Goal: Task Accomplishment & Management: Complete application form

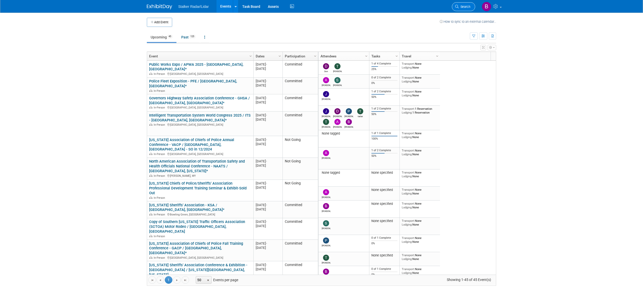
click at [464, 11] on link "Search" at bounding box center [463, 6] width 23 height 9
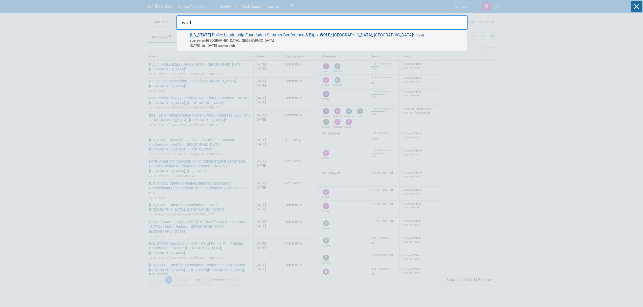
type input "wplf"
click at [309, 38] on span "Wisconsin Police Leadership Foundation Summer Conference & Expo - WPLF / Green …" at bounding box center [326, 40] width 276 height 15
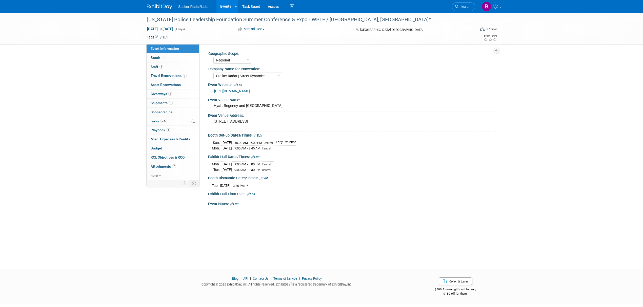
select select "Regional"
select select "Stalker Radar | Street Dynamics"
click at [235, 5] on icon at bounding box center [236, 6] width 2 height 3
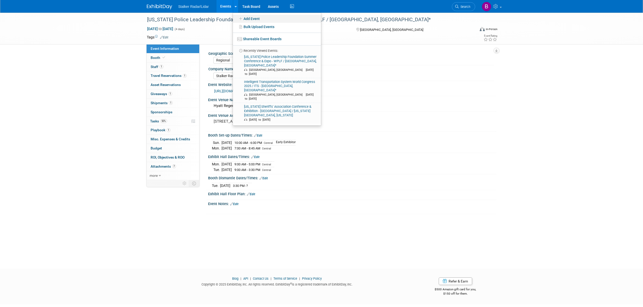
click at [257, 18] on link "Add Event" at bounding box center [277, 19] width 88 height 8
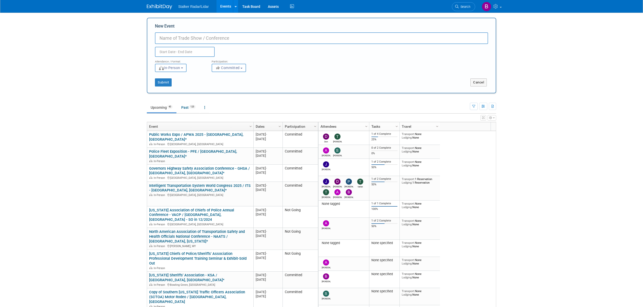
click at [181, 38] on input "New Event" at bounding box center [321, 38] width 333 height 12
click at [179, 39] on input "New Event" at bounding box center [321, 38] width 333 height 12
click at [197, 38] on input "Louisiana Ass" at bounding box center [321, 38] width 333 height 12
type input "Louisiana Association of Chiefs of Police 2025 Fall Conference- Baton Rouge, LA"
click at [188, 50] on input "text" at bounding box center [185, 52] width 60 height 10
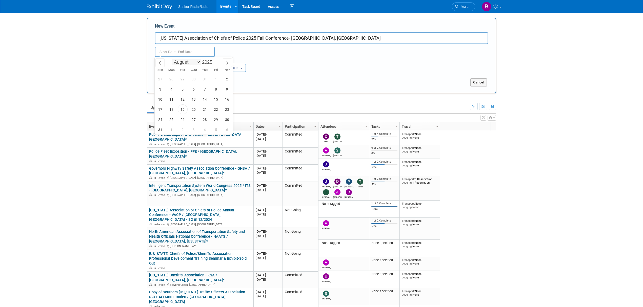
click at [187, 62] on select "January February March April May June July August September October November De…" at bounding box center [186, 62] width 29 height 6
select select "9"
click at [172, 59] on select "January February March April May June July August September October November De…" at bounding box center [186, 62] width 29 height 6
click at [170, 89] on span "6" at bounding box center [172, 89] width 10 height 10
click at [193, 89] on span "8" at bounding box center [194, 89] width 10 height 10
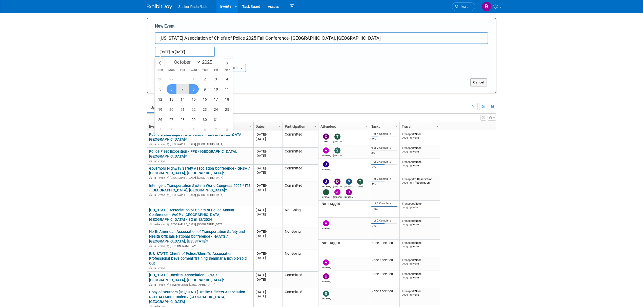
type input "Oct 6, 2025 to Oct 8, 2025"
click at [162, 82] on button "Submit" at bounding box center [163, 82] width 17 height 8
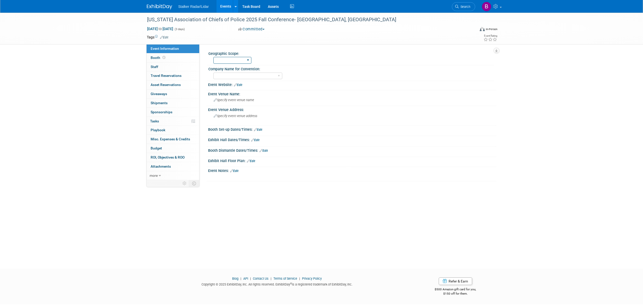
click at [236, 57] on select "Regional National International" at bounding box center [232, 60] width 38 height 7
select select "Regional"
click at [213, 57] on select "Regional National International" at bounding box center [232, 60] width 38 height 7
click at [234, 73] on select "Stalker Sensors Applied Concepts, Inc. | Stalker Radar Stalker Radar | Street D…" at bounding box center [247, 76] width 69 height 7
click at [213, 73] on select "Stalker Sensors Applied Concepts, Inc. | Stalker Radar Stalker Radar | Street D…" at bounding box center [247, 76] width 69 height 7
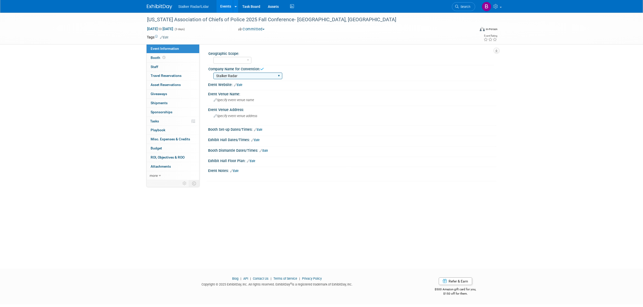
click at [236, 76] on select "Stalker Sensors Applied Concepts, Inc. | Stalker Radar Stalker Radar | Street D…" at bounding box center [247, 76] width 69 height 7
select select "Stalker Radar | Street Dynamics"
click at [213, 73] on select "Stalker Sensors Applied Concepts, Inc. | Stalker Radar Stalker Radar | Street D…" at bounding box center [247, 76] width 69 height 7
click at [163, 68] on link "0 Staff 0" at bounding box center [173, 67] width 53 height 9
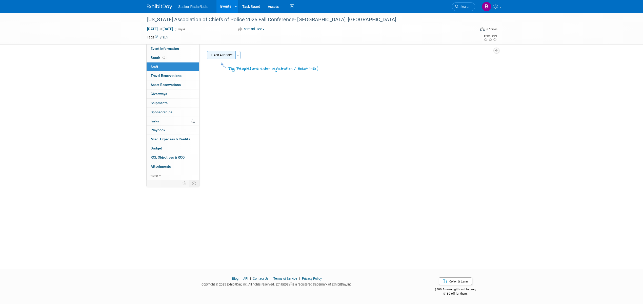
click at [220, 52] on button "Add Attendee" at bounding box center [221, 55] width 29 height 8
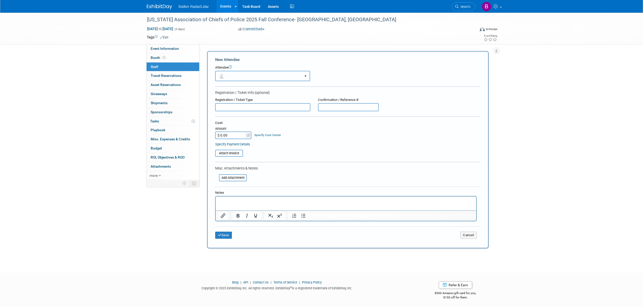
click at [247, 79] on button "button" at bounding box center [262, 76] width 95 height 10
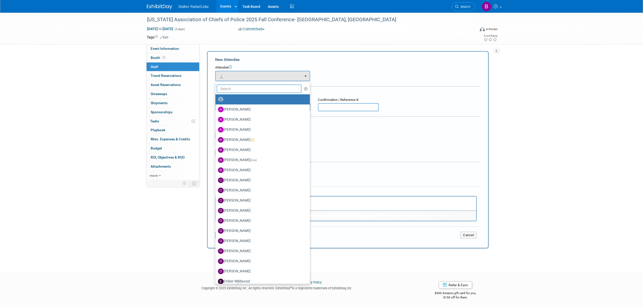
click at [234, 90] on input "text" at bounding box center [259, 89] width 85 height 9
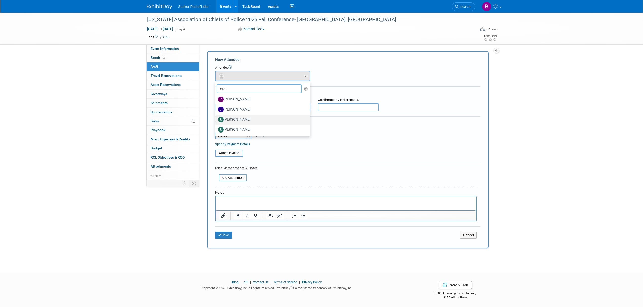
type input "ste"
click at [238, 117] on label "[PERSON_NAME]" at bounding box center [261, 120] width 87 height 8
click at [216, 117] on input "[PERSON_NAME]" at bounding box center [214, 118] width 3 height 3
select select "bed1b339-a496-4a1c-b452-9fd58e893a51"
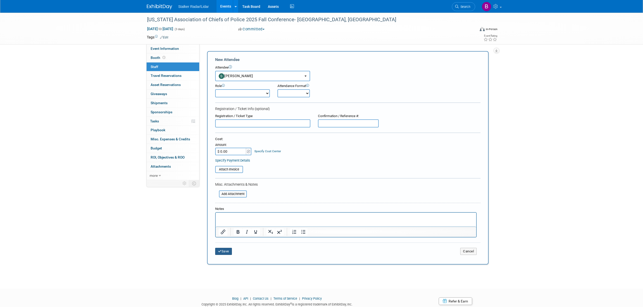
click at [223, 251] on button "Save" at bounding box center [223, 251] width 17 height 7
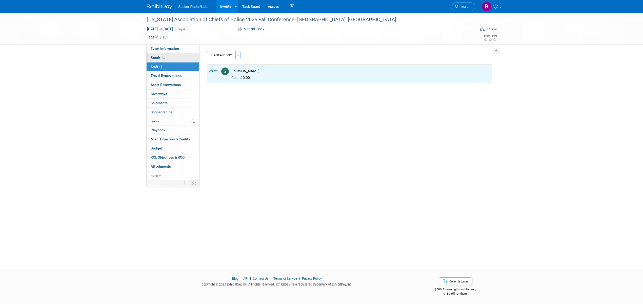
click at [163, 58] on icon at bounding box center [164, 57] width 3 height 3
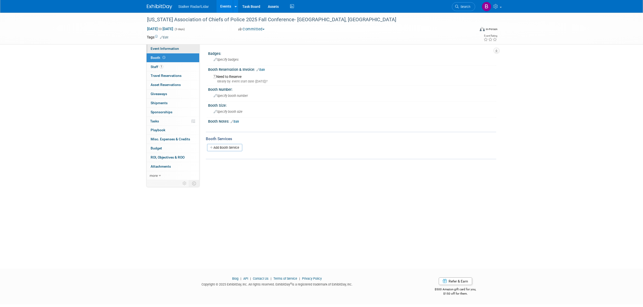
click at [169, 52] on link "Event Information" at bounding box center [173, 48] width 53 height 9
select select "Regional"
select select "Stalker Radar | Street Dynamics"
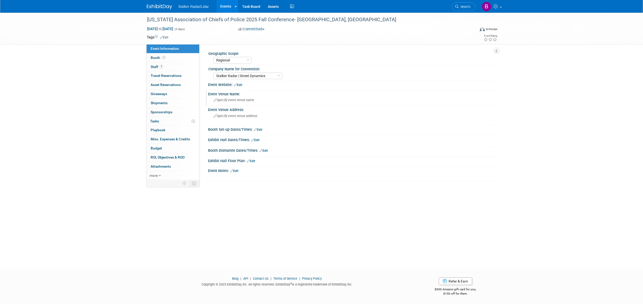
click at [231, 101] on span "Specify event venue name" at bounding box center [234, 100] width 41 height 4
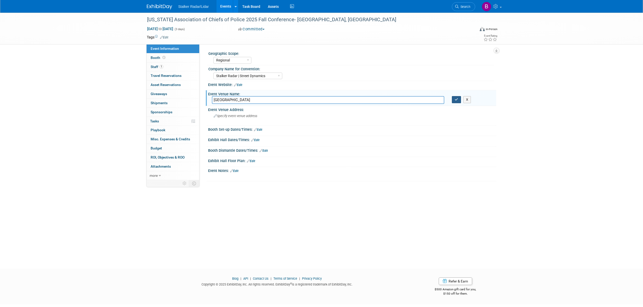
type input "Hilton Baton Rouge Capitol Center"
click at [456, 102] on button "button" at bounding box center [456, 99] width 9 height 7
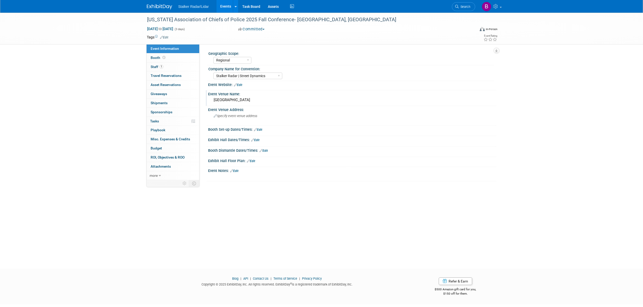
click at [240, 85] on link "Edit" at bounding box center [238, 85] width 8 height 4
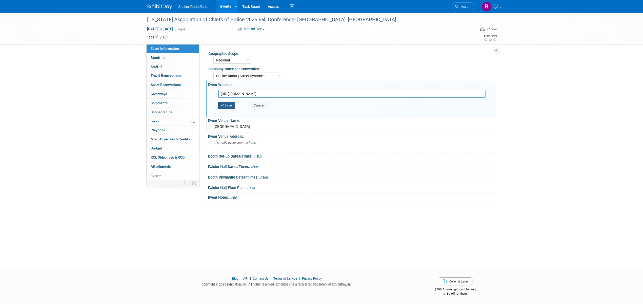
type input "https://lachiefs.org/conferences/"
click at [228, 106] on button "Save" at bounding box center [226, 106] width 17 height 8
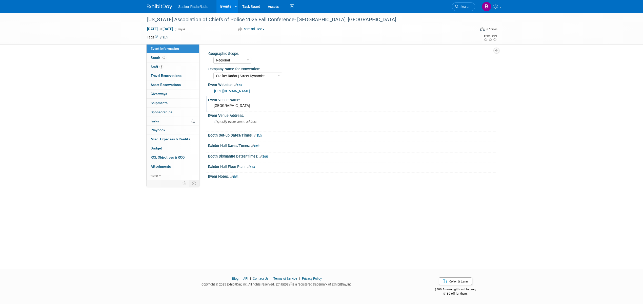
click at [258, 145] on link "Edit" at bounding box center [255, 146] width 8 height 4
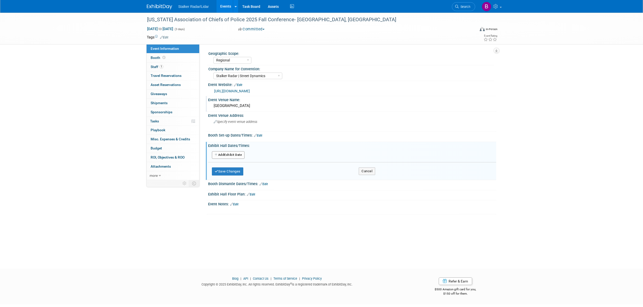
click at [228, 154] on button "Add Another Exhibit Date" at bounding box center [228, 155] width 33 height 8
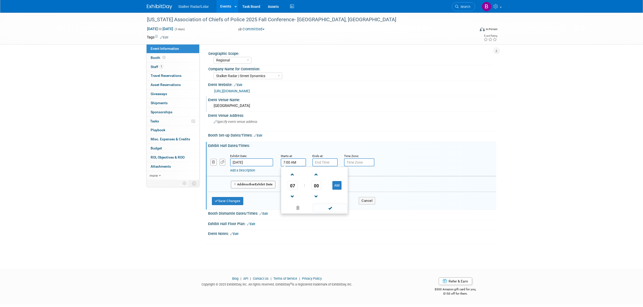
click at [288, 166] on input "7:00 AM" at bounding box center [293, 163] width 25 height 8
click at [294, 190] on span "07" at bounding box center [293, 185] width 10 height 9
click at [324, 175] on td "02" at bounding box center [322, 175] width 16 height 14
click at [332, 187] on button "AM" at bounding box center [336, 185] width 9 height 9
click at [327, 206] on span at bounding box center [330, 208] width 34 height 9
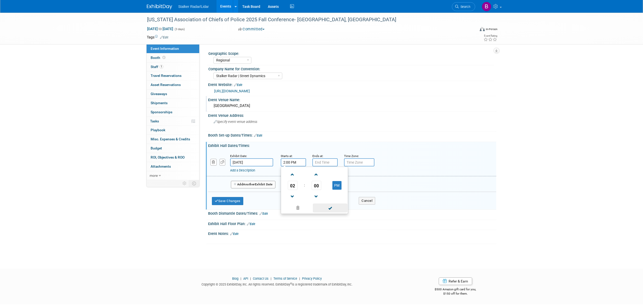
type input "2:00 PM"
click at [330, 162] on input "7:00 PM" at bounding box center [324, 163] width 25 height 8
click at [324, 186] on span "07" at bounding box center [325, 185] width 10 height 9
click at [335, 189] on td "05" at bounding box center [338, 189] width 16 height 14
type input "5:00 PM"
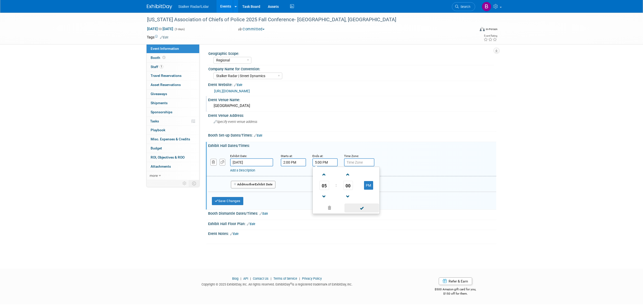
click at [359, 204] on span at bounding box center [362, 208] width 34 height 9
click at [359, 161] on input "text" at bounding box center [359, 163] width 30 height 8
type input "Central"
click at [307, 184] on div "Add Another Exhibit Date" at bounding box center [352, 182] width 288 height 13
click at [260, 184] on button "Add Another Exhibit Date" at bounding box center [253, 185] width 45 height 8
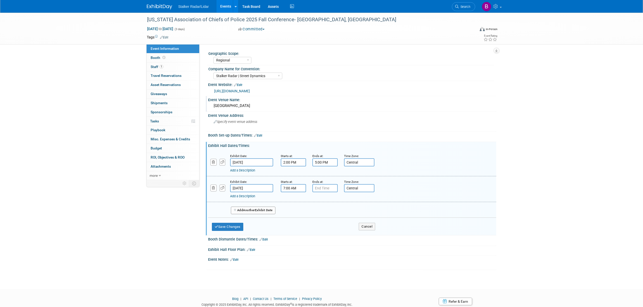
click at [295, 189] on input "7:00 AM" at bounding box center [293, 188] width 25 height 8
click at [294, 211] on span "07" at bounding box center [293, 211] width 10 height 9
click at [291, 228] on td "08" at bounding box center [290, 228] width 16 height 14
click at [320, 208] on span "00" at bounding box center [317, 211] width 10 height 9
click at [325, 215] on td "30" at bounding box center [322, 215] width 16 height 14
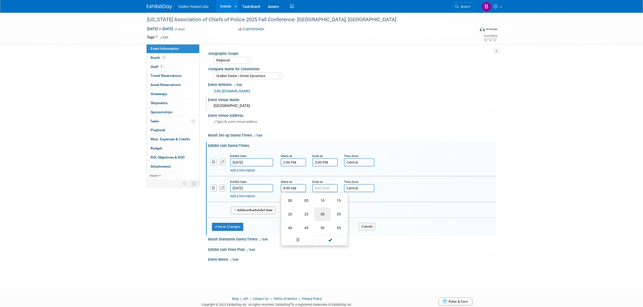
type input "8:30 AM"
click at [324, 232] on span at bounding box center [330, 234] width 34 height 9
click at [326, 188] on input "7:00 PM" at bounding box center [324, 188] width 25 height 8
click at [327, 210] on span "07" at bounding box center [325, 211] width 10 height 9
click at [371, 203] on td "03" at bounding box center [370, 201] width 16 height 14
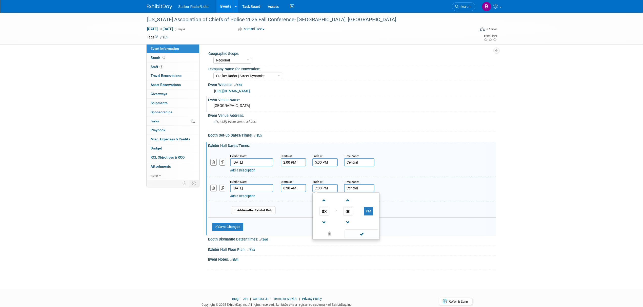
type input "3:00 PM"
click at [363, 236] on span at bounding box center [362, 234] width 34 height 9
click at [231, 228] on button "Save Changes" at bounding box center [227, 227] width 31 height 8
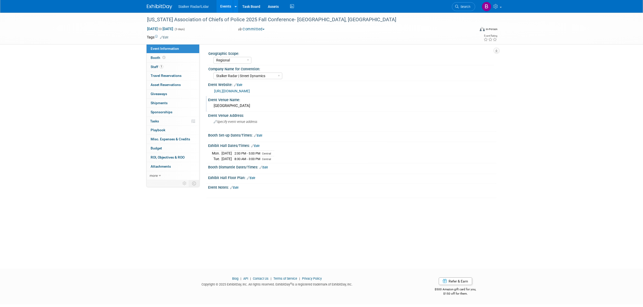
click at [260, 135] on link "Edit" at bounding box center [258, 136] width 8 height 4
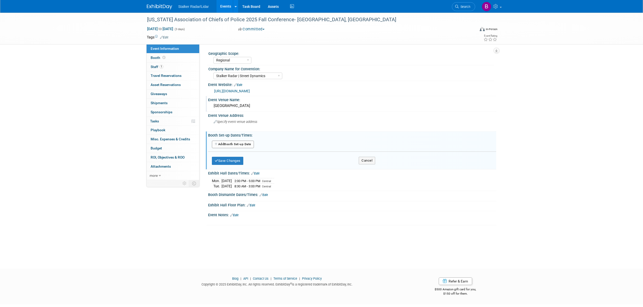
click at [243, 142] on button "Add Another Booth Set-up Date" at bounding box center [233, 145] width 42 height 8
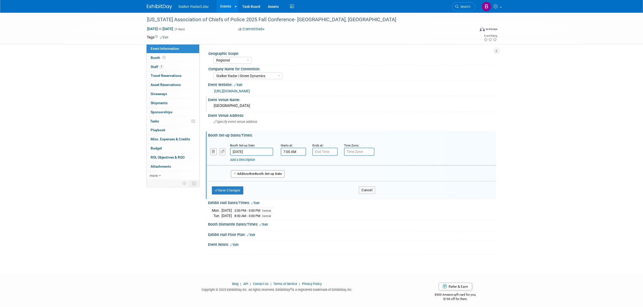
click at [299, 153] on input "7:00 AM" at bounding box center [293, 152] width 25 height 8
click at [291, 164] on span at bounding box center [292, 164] width 9 height 9
type input "9:00 AM"
click at [321, 195] on span at bounding box center [330, 197] width 34 height 9
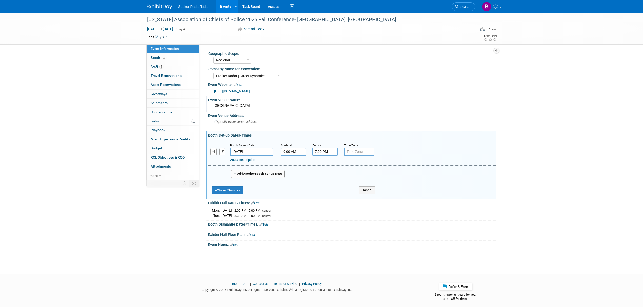
click at [319, 155] on input "7:00 PM" at bounding box center [324, 152] width 25 height 8
click at [325, 175] on span "07" at bounding box center [325, 174] width 10 height 9
click at [340, 165] on td "01" at bounding box center [338, 164] width 16 height 14
type input "1:00 PM"
click at [357, 149] on input "text" at bounding box center [359, 152] width 30 height 8
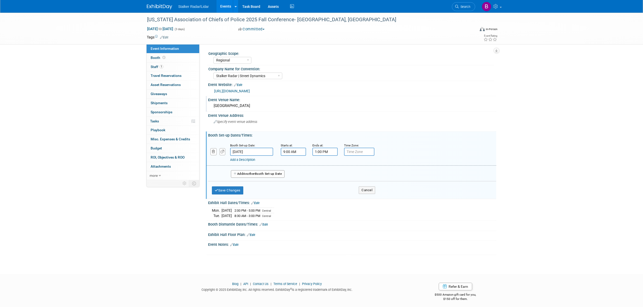
click at [357, 152] on input "text" at bounding box center [359, 152] width 30 height 8
type input "Central"
click at [227, 192] on button "Save Changes" at bounding box center [227, 191] width 31 height 8
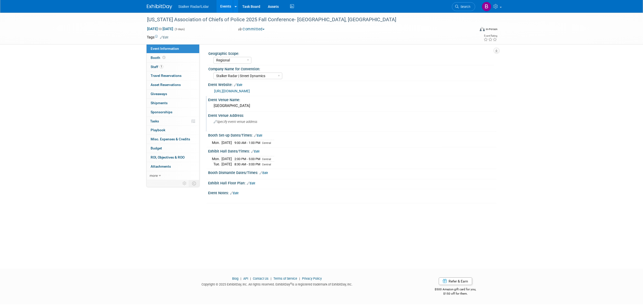
click at [221, 123] on span "Specify event venue address" at bounding box center [236, 122] width 44 height 4
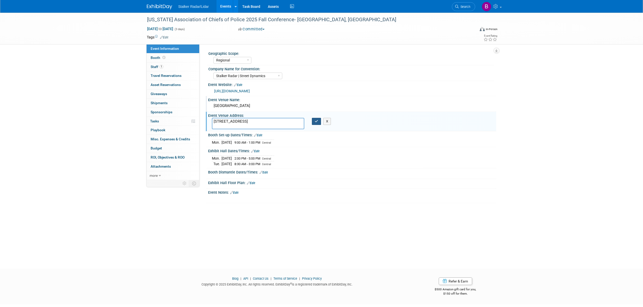
type textarea "[STREET_ADDRESS]"
click at [315, 124] on button "button" at bounding box center [316, 121] width 9 height 7
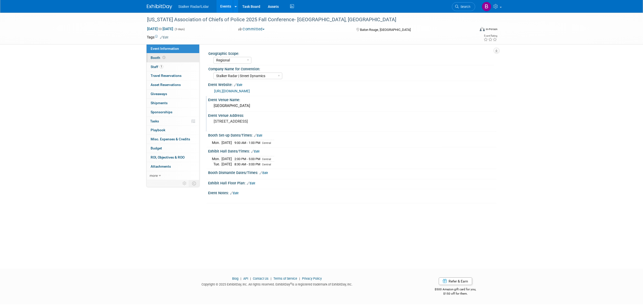
click at [165, 56] on span at bounding box center [164, 58] width 5 height 4
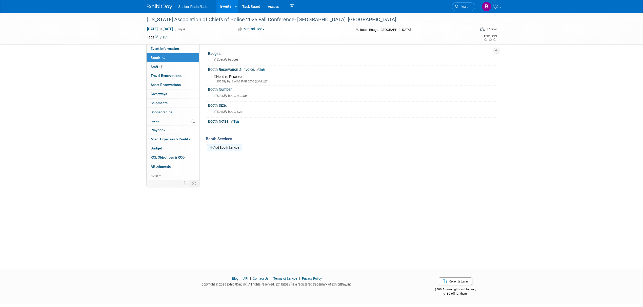
click at [228, 148] on link "Add Booth Service" at bounding box center [224, 147] width 35 height 7
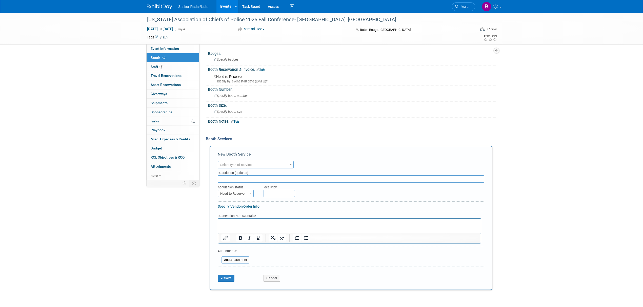
click at [231, 223] on p "Rich Text Area. Press ALT-0 for help." at bounding box center [349, 223] width 257 height 5
click at [253, 222] on p "6ft table top exhibits, electrical access and 2 chairs. Please know that the ve…" at bounding box center [349, 223] width 257 height 5
click at [254, 224] on p "6ft table top exhibits electrical access and 2 chairs. Please know that the ven…" at bounding box center [349, 223] width 257 height 5
click at [253, 224] on p "6ft table top exhibits electrical access and 2 chairs. Please know that the ven…" at bounding box center [349, 223] width 257 height 5
click at [253, 227] on p "electrical access and 2 chairs. Please know that the venue is carpeted" at bounding box center [349, 228] width 257 height 5
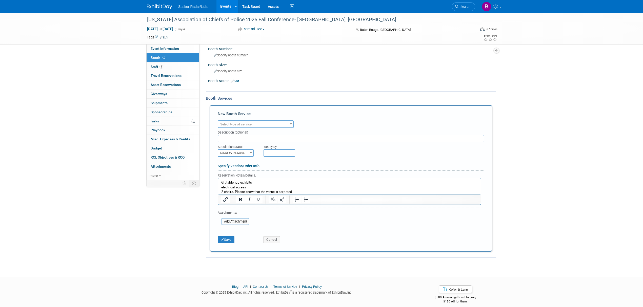
scroll to position [44, 0]
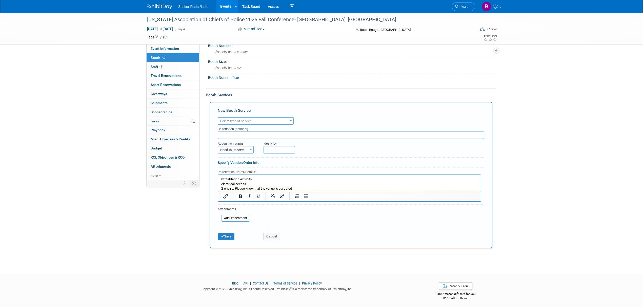
click at [235, 189] on p "2 chairs. Please know that the venue is carpeted" at bounding box center [349, 188] width 257 height 5
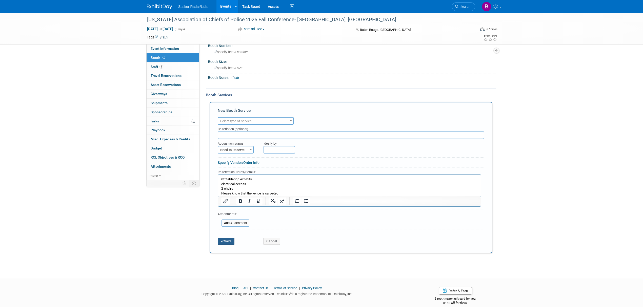
click at [227, 239] on button "Save" at bounding box center [226, 241] width 17 height 7
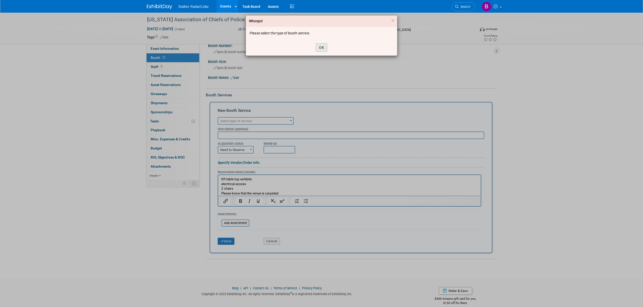
click at [322, 49] on button "OK" at bounding box center [322, 47] width 12 height 9
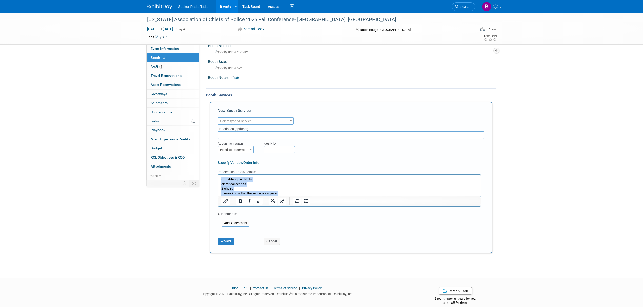
drag, startPoint x: 292, startPoint y: 193, endPoint x: 205, endPoint y: 173, distance: 89.9
click at [218, 175] on html "6ft table top exhibits electrical access 2 chairs Please know that the venue is…" at bounding box center [349, 185] width 263 height 21
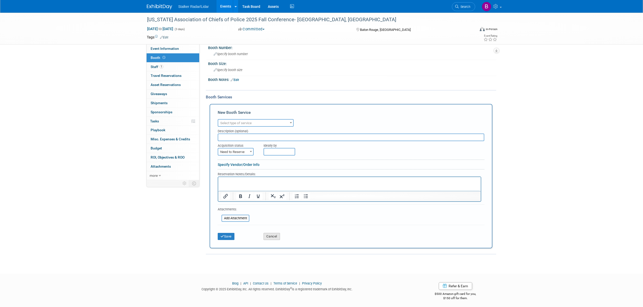
click at [272, 238] on button "Cancel" at bounding box center [272, 236] width 16 height 7
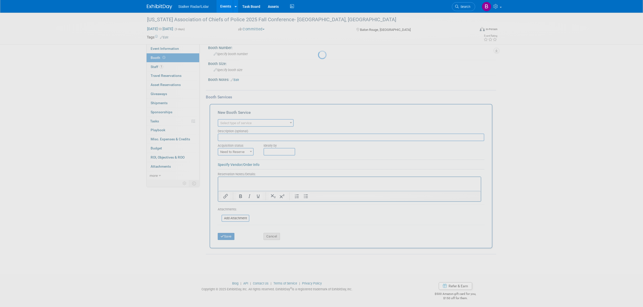
scroll to position [0, 0]
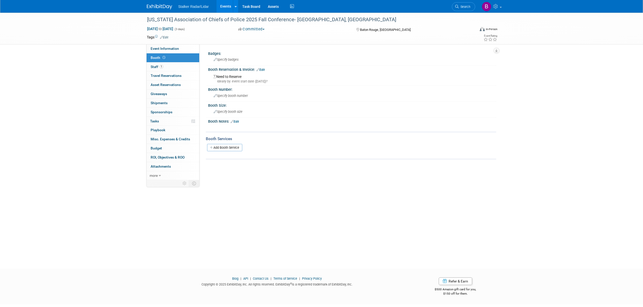
click at [235, 118] on div "Booth Notes: Edit" at bounding box center [352, 121] width 288 height 7
click at [239, 121] on link "Edit" at bounding box center [235, 122] width 8 height 4
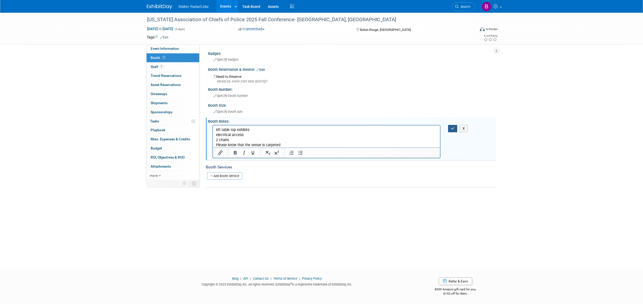
click at [452, 131] on button "button" at bounding box center [452, 128] width 9 height 7
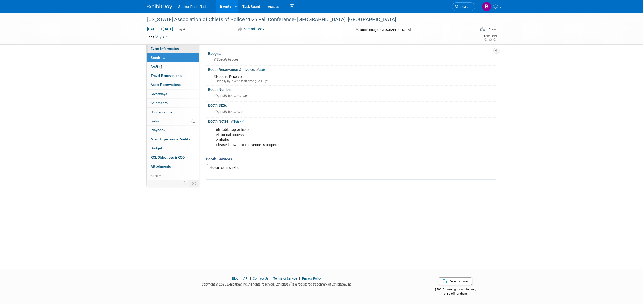
click at [170, 48] on span "Event Information" at bounding box center [165, 49] width 28 height 4
select select "Regional"
select select "Stalker Radar | Street Dynamics"
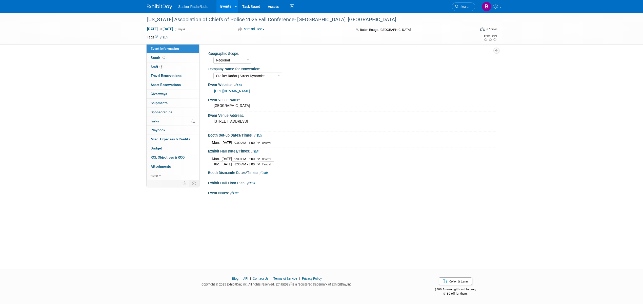
click at [155, 4] on img at bounding box center [159, 6] width 25 height 5
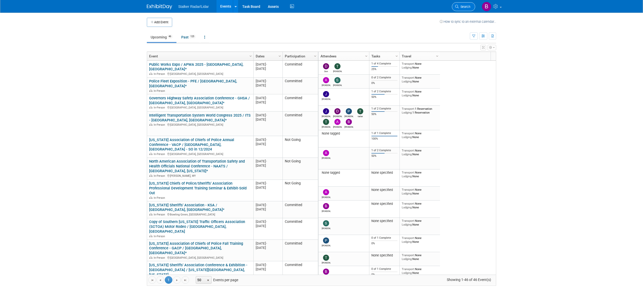
click at [460, 7] on span "Search" at bounding box center [465, 7] width 12 height 4
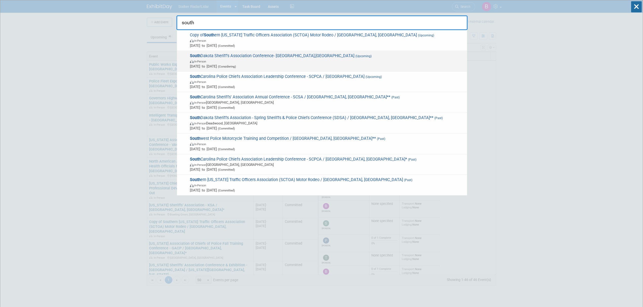
type input "south"
click at [243, 59] on span "In-Person" at bounding box center [327, 61] width 275 height 5
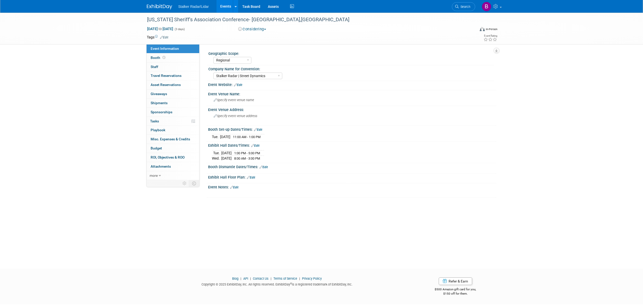
select select "Regional"
select select "Stalker Radar | Street Dynamics"
click at [161, 50] on span "Event Information" at bounding box center [165, 49] width 28 height 4
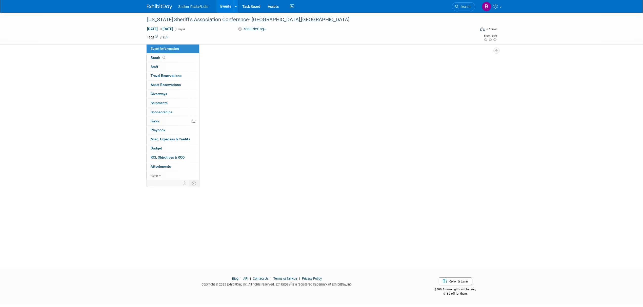
select select "Regional"
select select "Stalker Radar | Street Dynamics"
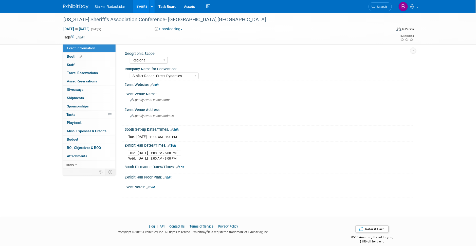
click at [141, 6] on link "Events" at bounding box center [142, 6] width 18 height 13
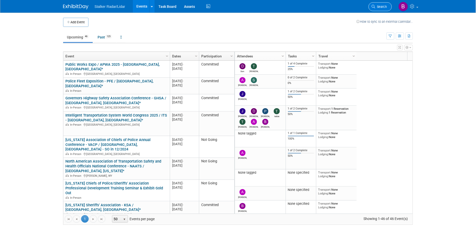
click at [377, 9] on link "Search" at bounding box center [379, 6] width 23 height 9
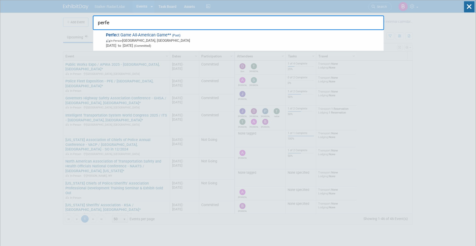
type input "perfe"
